Goal: Transaction & Acquisition: Obtain resource

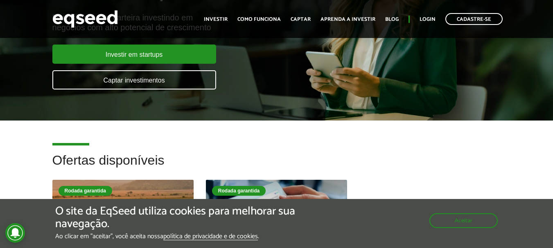
scroll to position [123, 0]
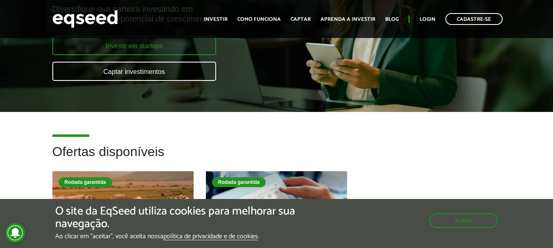
click at [170, 50] on link "Investir em startups" at bounding box center [134, 45] width 164 height 19
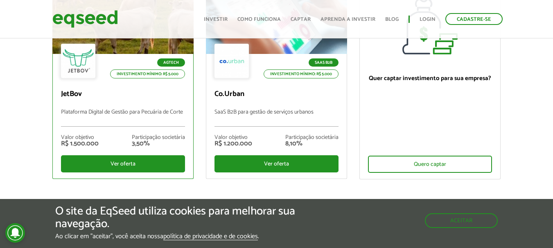
scroll to position [164, 0]
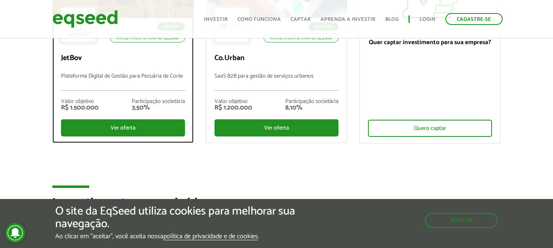
click at [137, 125] on div "Ver oferta" at bounding box center [123, 127] width 124 height 17
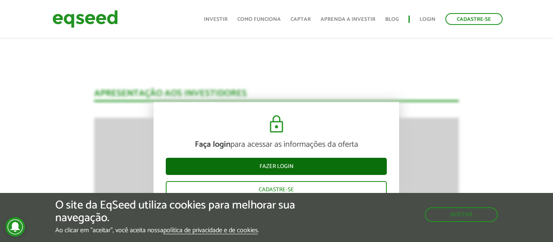
scroll to position [1097, 0]
